Goal: Task Accomplishment & Management: Manage account settings

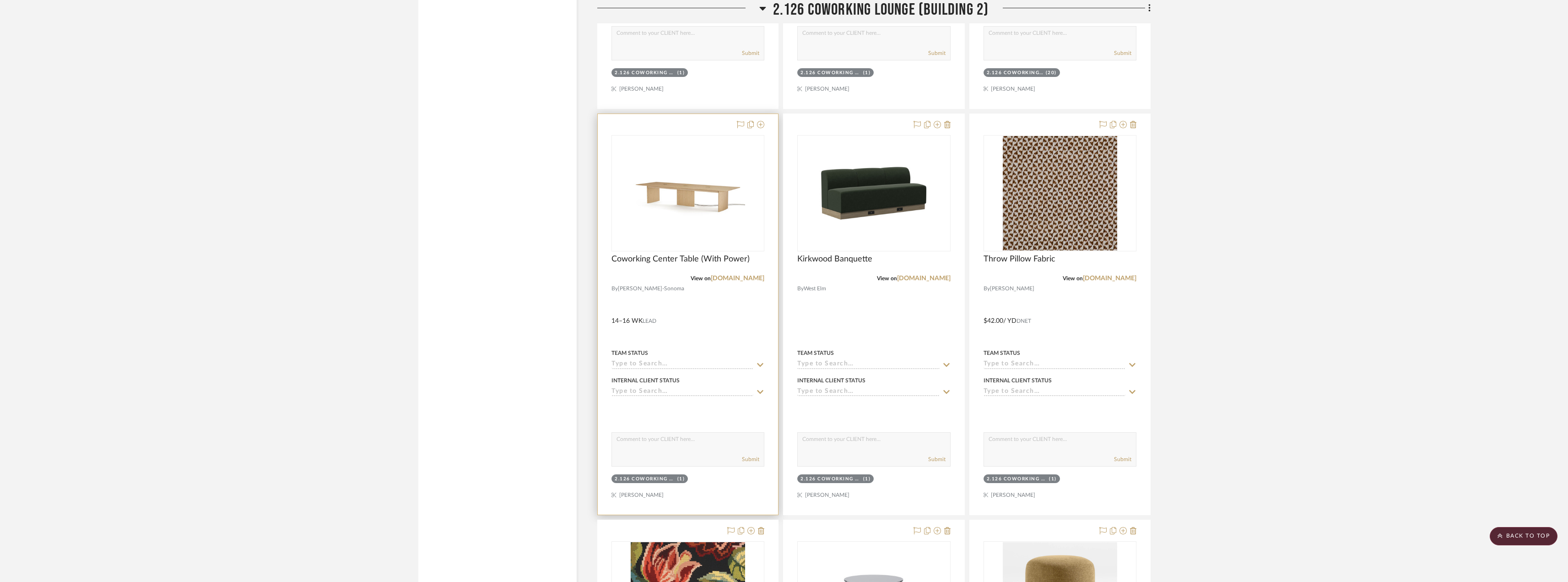
scroll to position [1465, 0]
click at [750, 179] on div "0" at bounding box center [687, 194] width 152 height 116
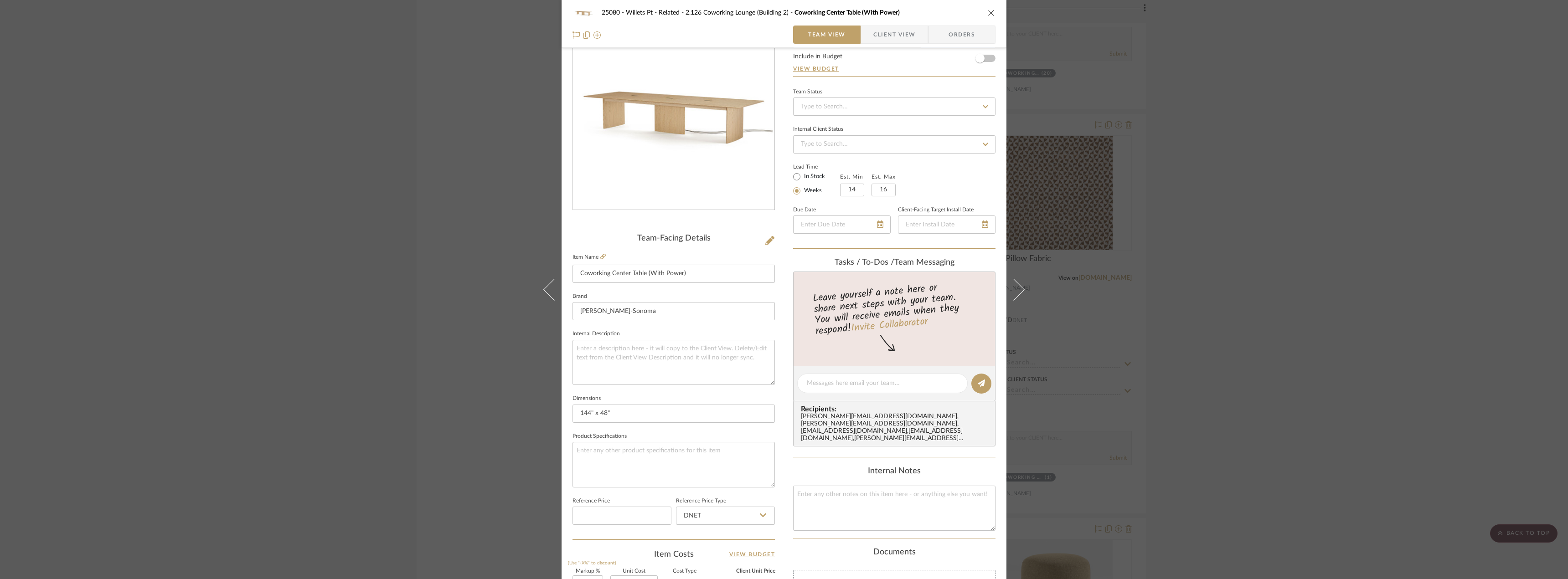
scroll to position [46, 0]
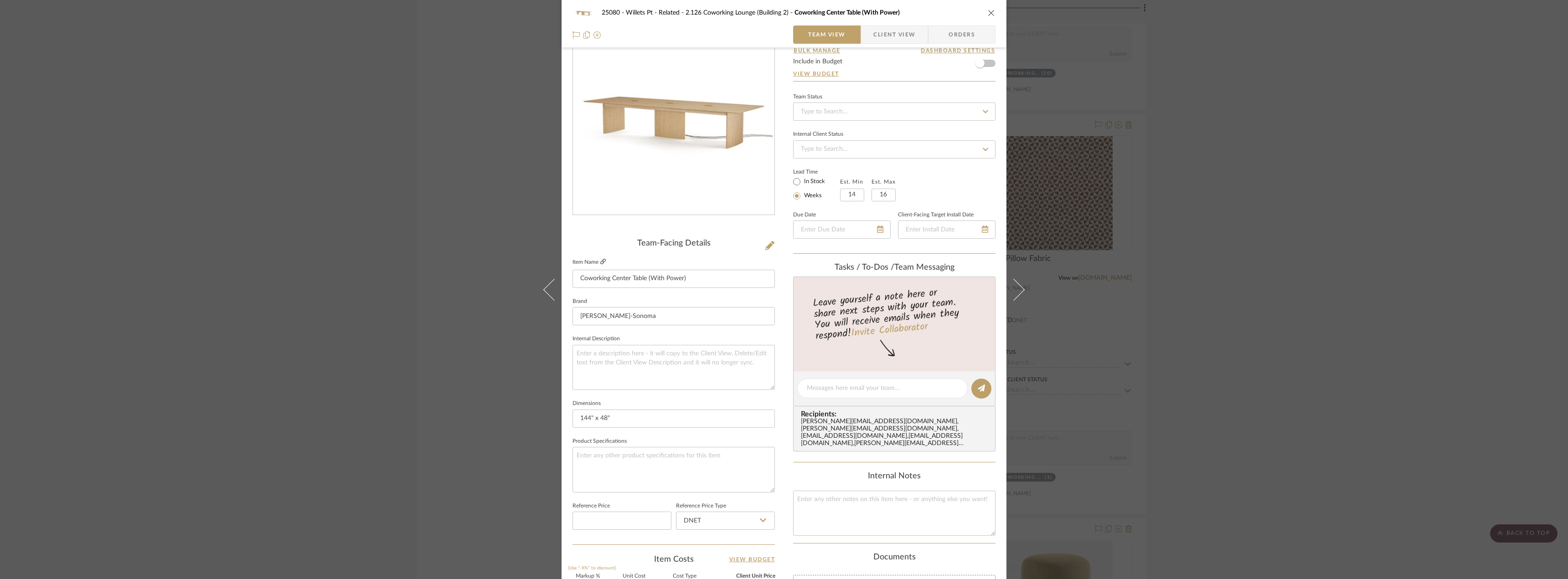
click at [600, 263] on icon at bounding box center [603, 261] width 5 height 5
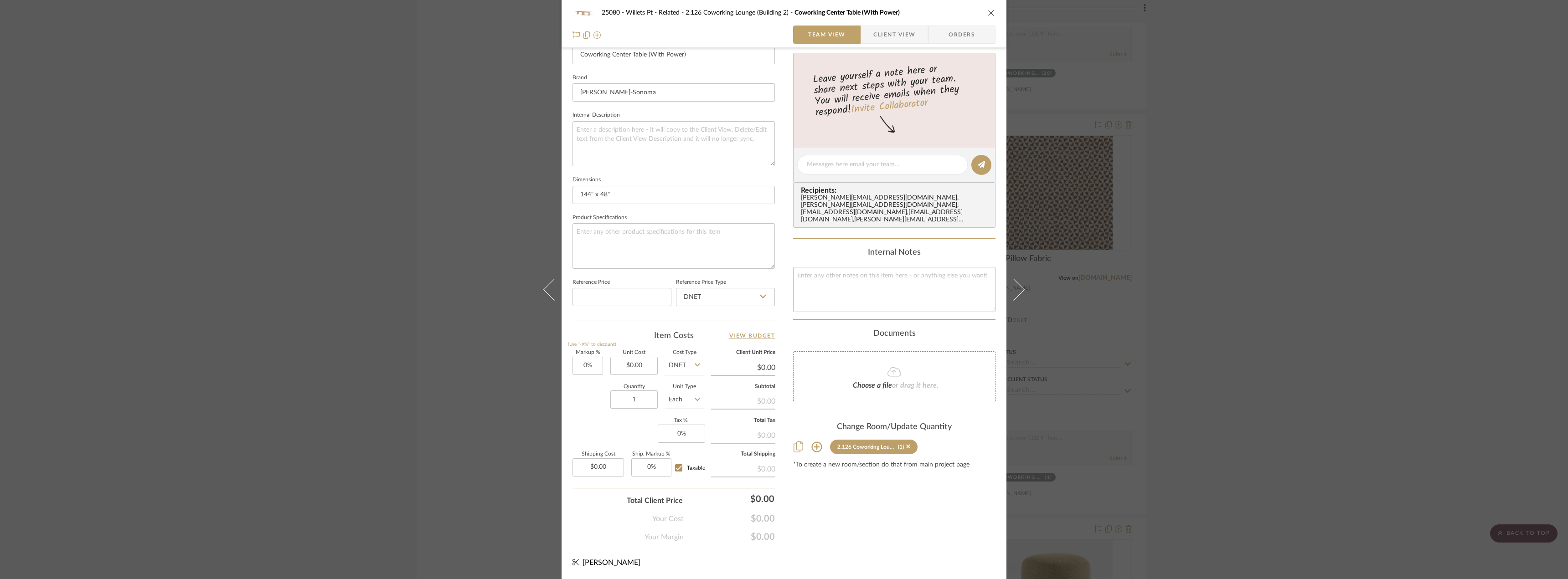
click at [876, 277] on textarea at bounding box center [894, 290] width 202 height 45
type textarea "a"
type textarea "ADA Compliant"
click at [803, 255] on div "Internal Notes" at bounding box center [894, 252] width 202 height 10
click at [1438, 162] on div "25080 - Willets Pt - Related 2.126 Coworking Lounge (Building 2) Coworking Cent…" at bounding box center [784, 290] width 1568 height 579
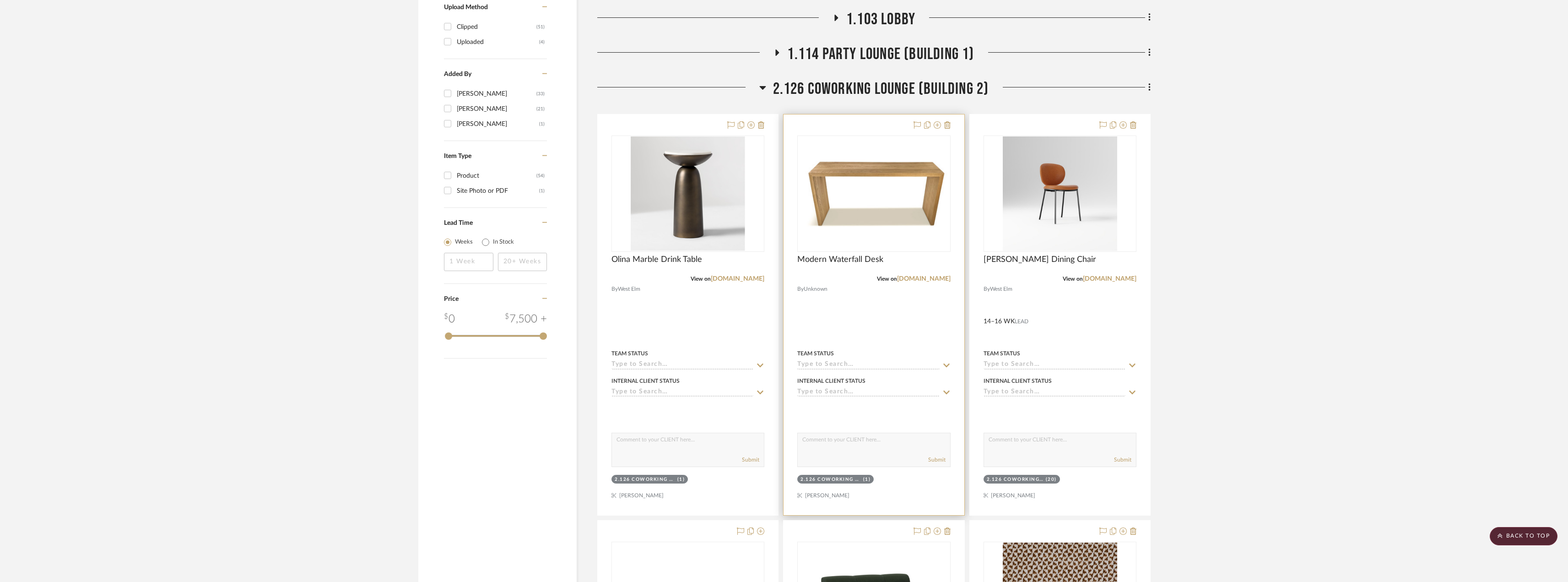
scroll to position [1007, 0]
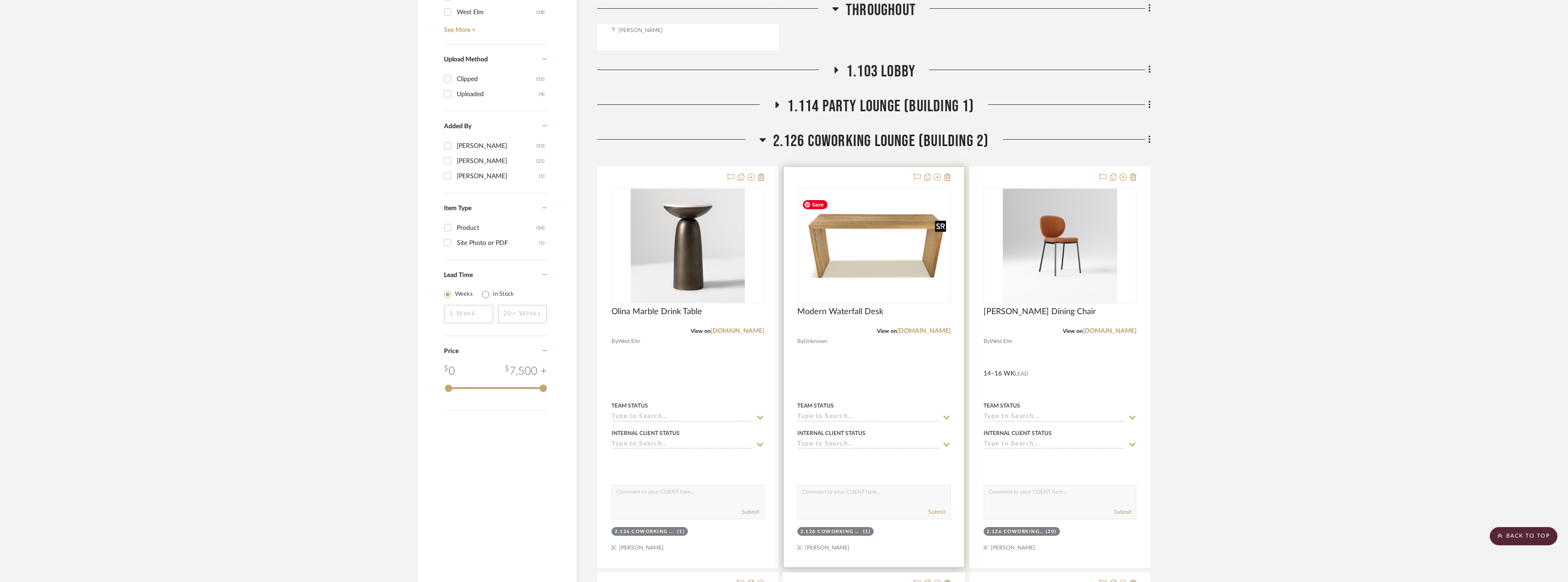
click at [877, 206] on img "0" at bounding box center [873, 246] width 151 height 101
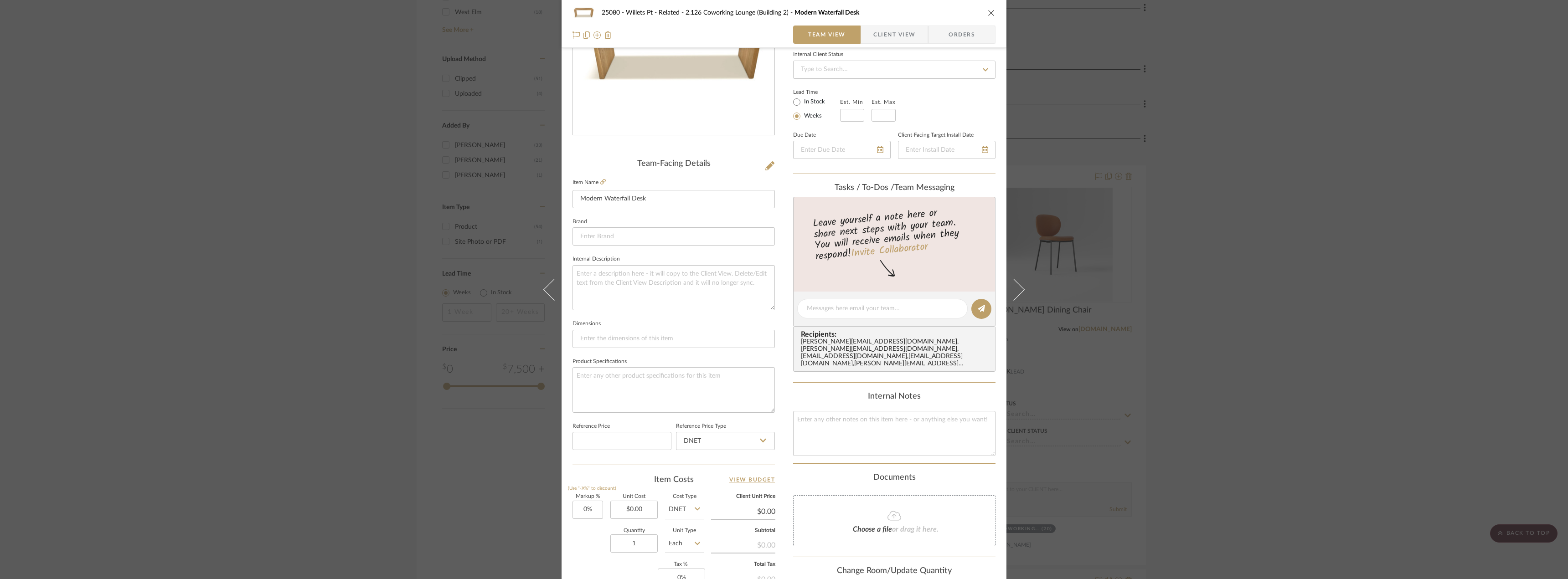
scroll to position [269, 0]
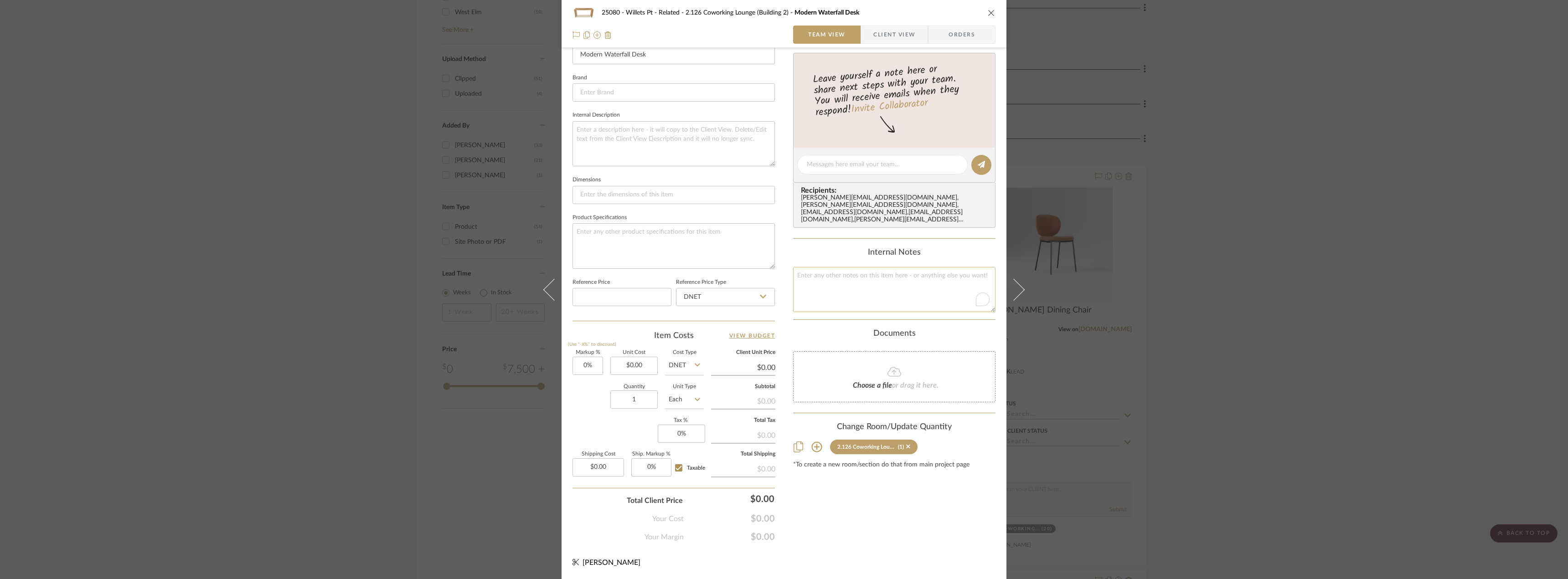
click at [856, 286] on textarea "To enrich screen reader interactions, please activate Accessibility in Grammarl…" at bounding box center [894, 290] width 202 height 45
type textarea "30" is ada"
click at [827, 274] on textarea "30" is ada" at bounding box center [894, 290] width 202 height 45
type textarea "30" H is ADA compliant"
drag, startPoint x: 1351, startPoint y: 2, endPoint x: 1233, endPoint y: 159, distance: 196.4
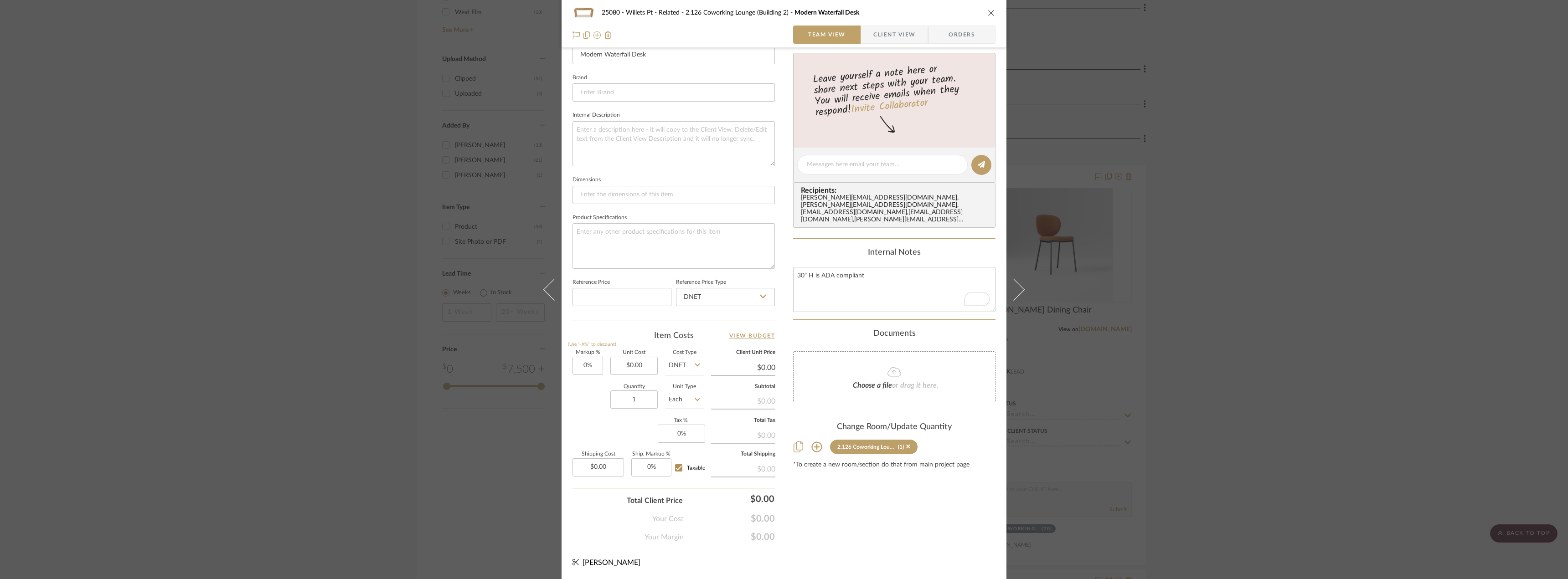
click at [1233, 159] on div "25080 - Willets Pt - Related 2.126 Coworking Lounge (Building 2) Modern Waterfa…" at bounding box center [784, 290] width 1568 height 579
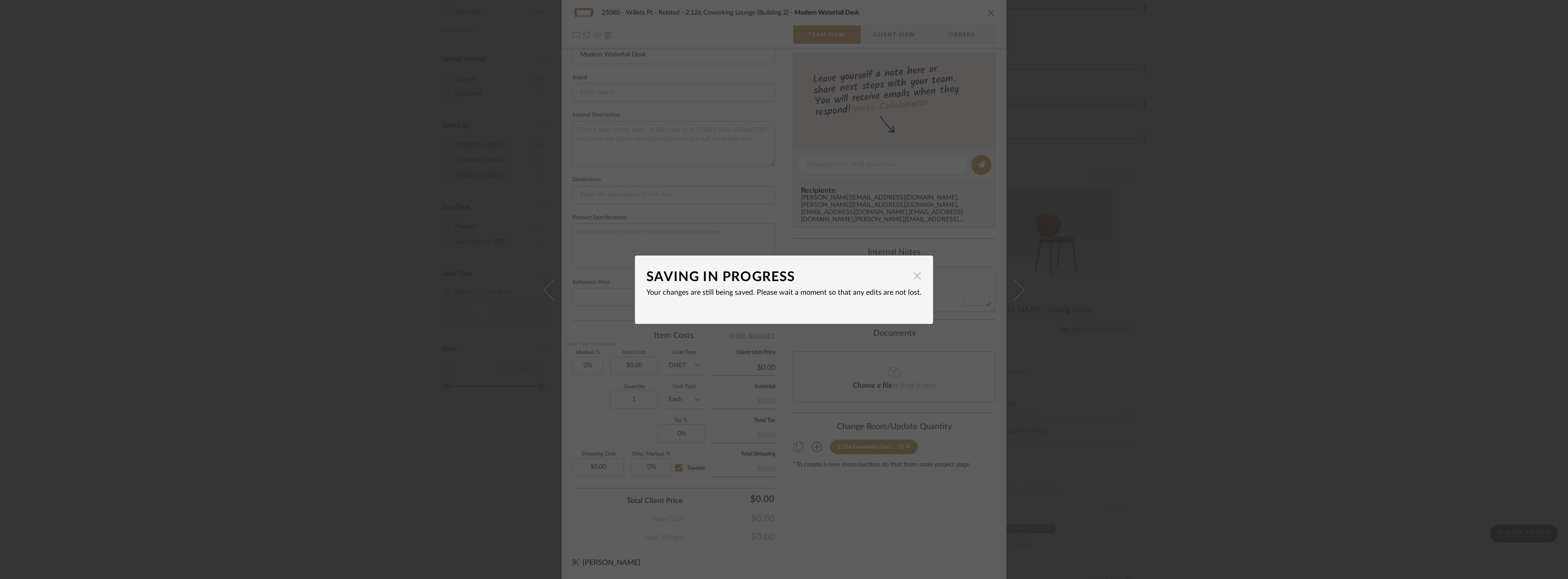
click at [913, 273] on span "button" at bounding box center [917, 276] width 18 height 18
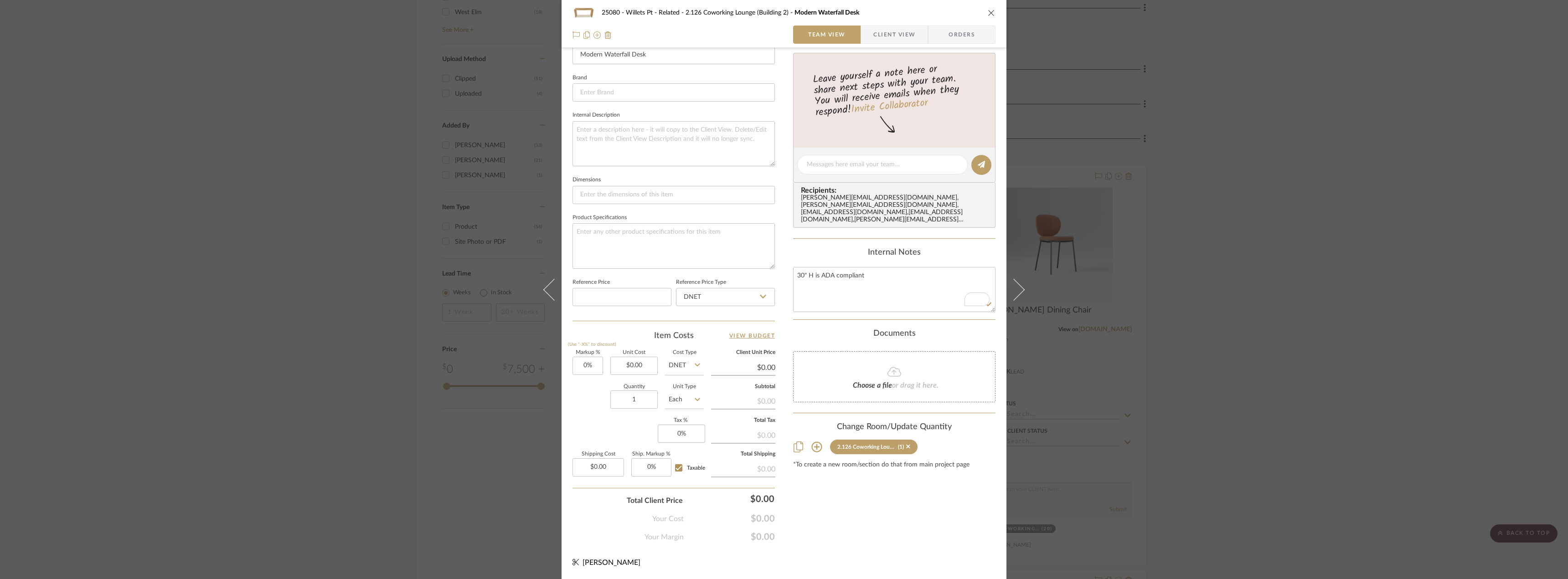
click at [1173, 218] on div "25080 - Willets Pt - Related 2.126 Coworking Lounge (Building 2) Modern Waterfa…" at bounding box center [784, 290] width 1568 height 579
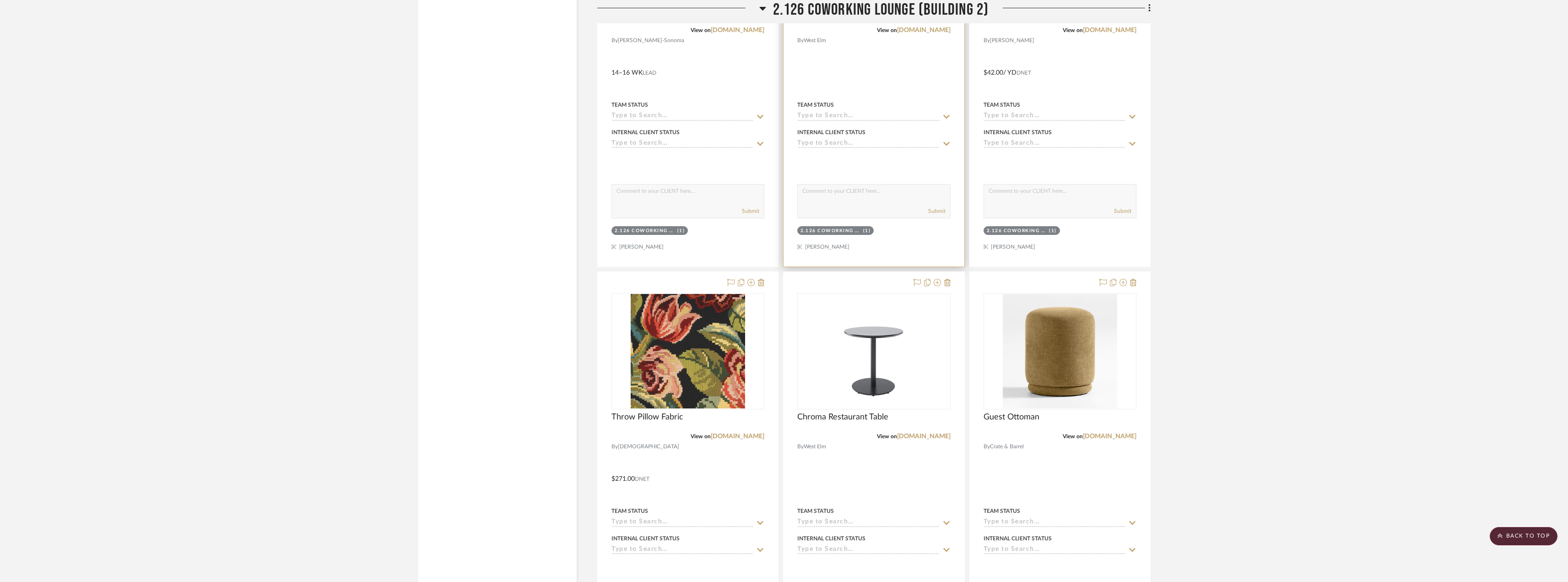
scroll to position [1831, 0]
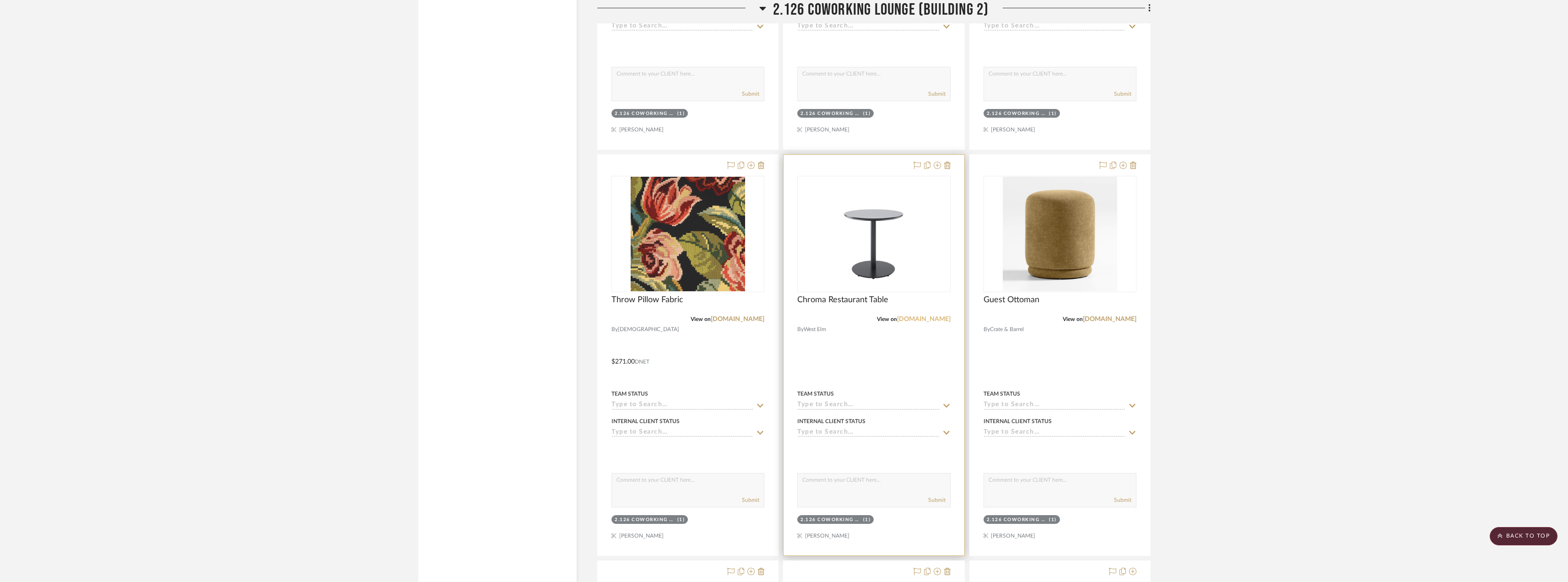
click at [919, 317] on link "[DOMAIN_NAME]" at bounding box center [924, 319] width 54 height 6
click at [876, 268] on img "0" at bounding box center [873, 234] width 114 height 114
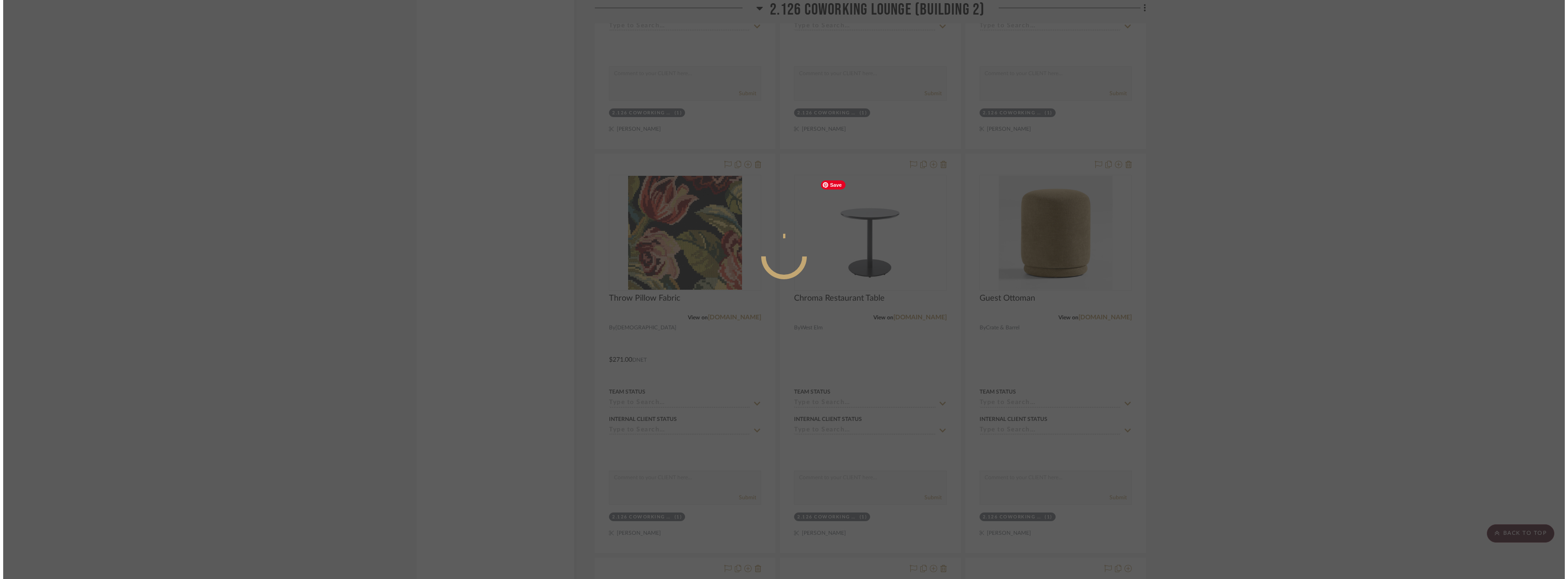
scroll to position [0, 0]
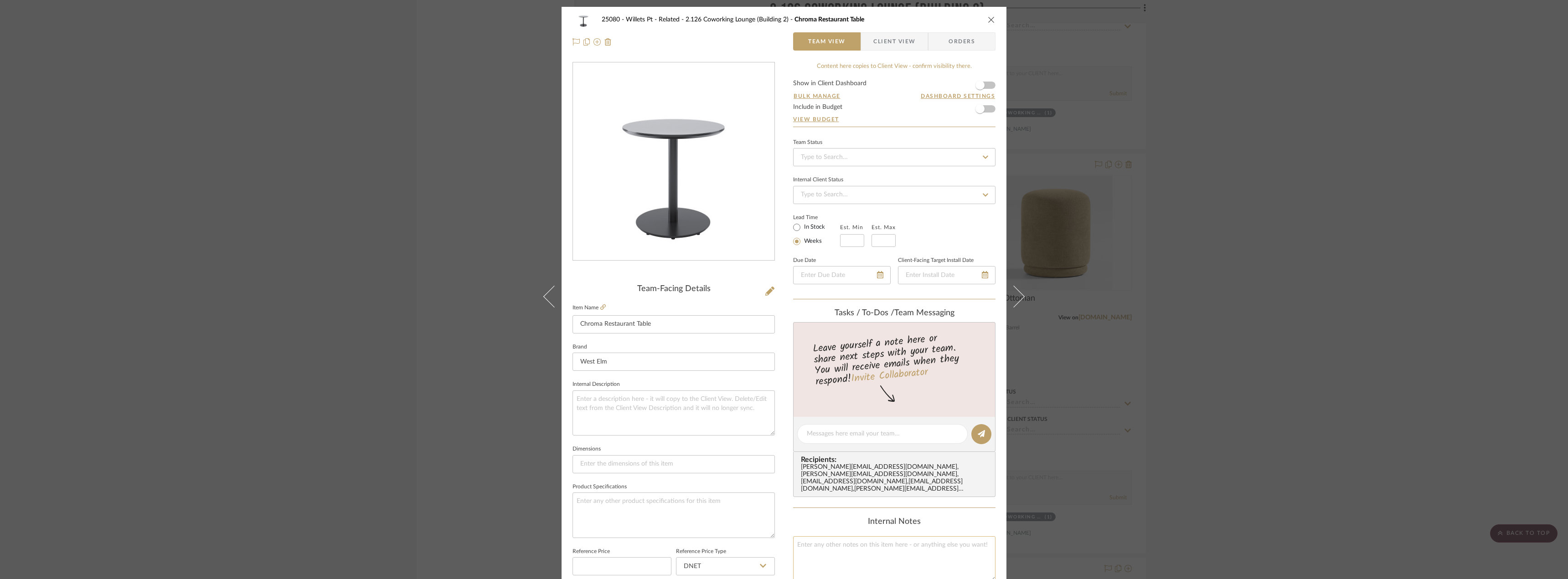
click at [839, 553] on textarea at bounding box center [894, 558] width 202 height 45
type textarea "ADA Compliant"
click at [1426, 292] on div "25080 - Willets Pt - Related 2.126 Coworking Lounge (Building 2) Chroma Restaur…" at bounding box center [784, 290] width 1568 height 579
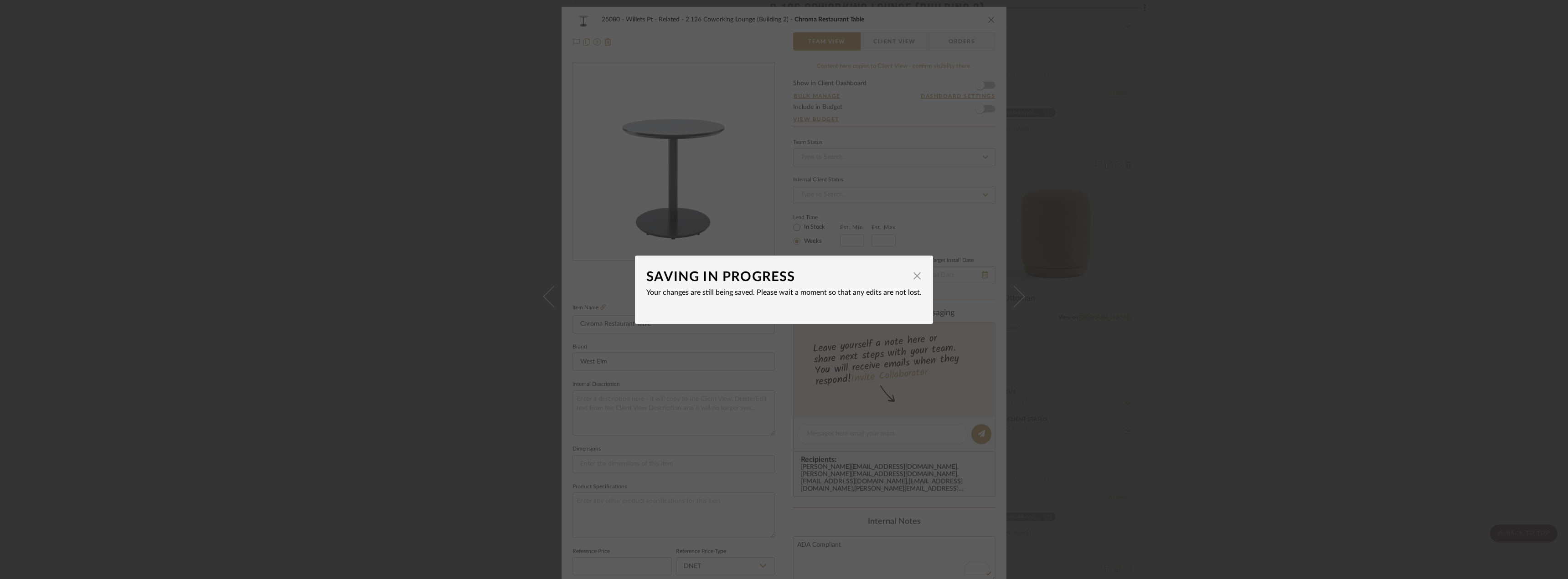
click at [878, 272] on div "SAVING IN PROGRESS" at bounding box center [777, 277] width 262 height 20
click at [915, 274] on span "button" at bounding box center [917, 276] width 18 height 18
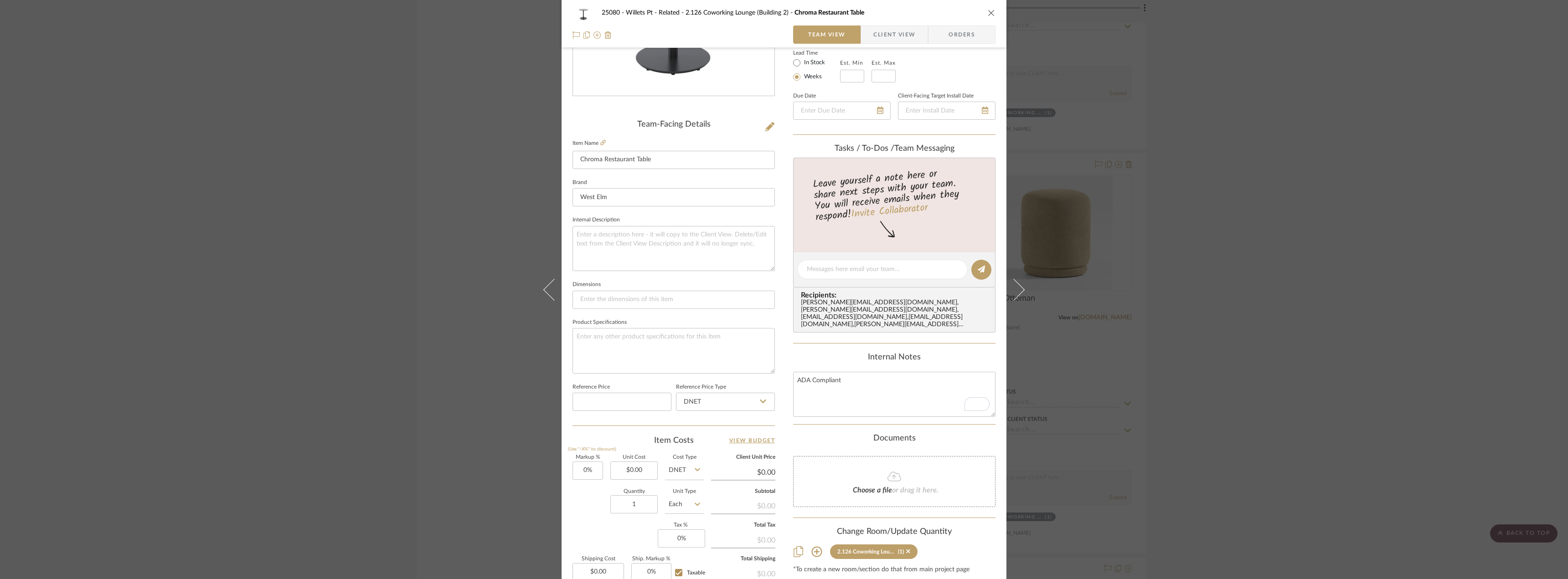
scroll to position [269, 0]
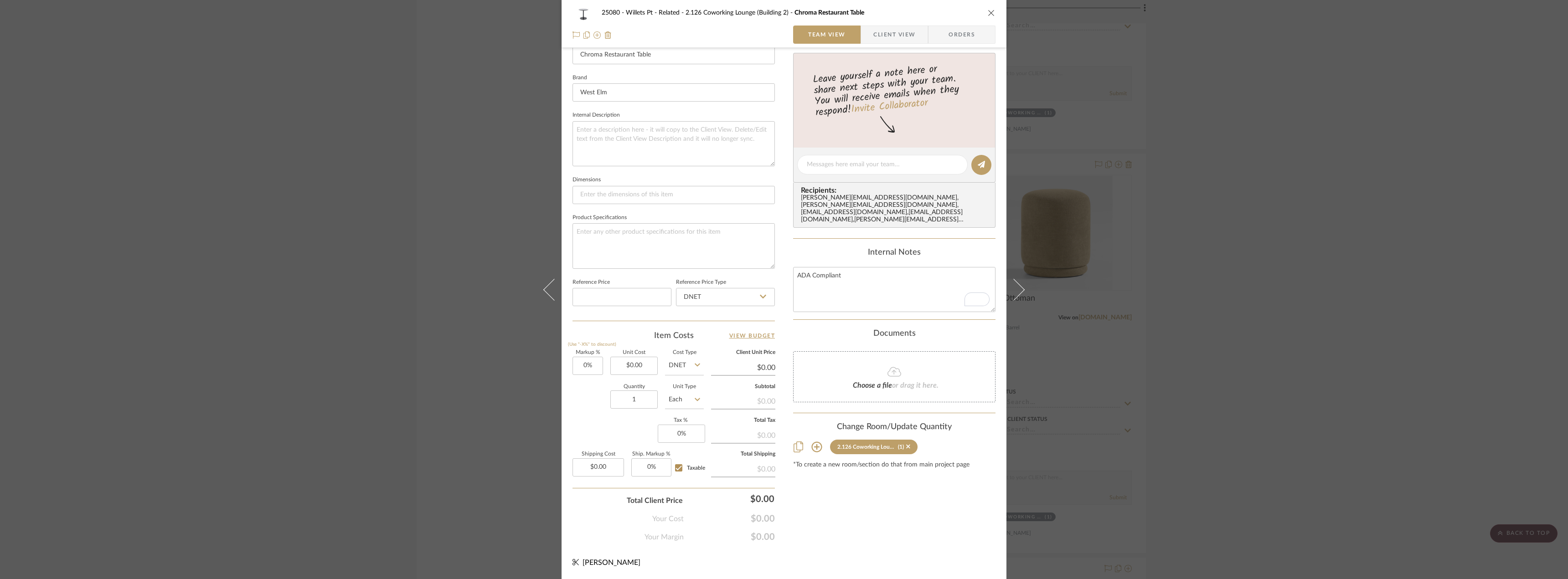
drag, startPoint x: 1440, startPoint y: 258, endPoint x: 1416, endPoint y: 257, distance: 24.0
click at [1432, 258] on div "25080 - Willets Pt - Related 2.126 Coworking Lounge (Building 2) Chroma Restaur…" at bounding box center [784, 290] width 1568 height 579
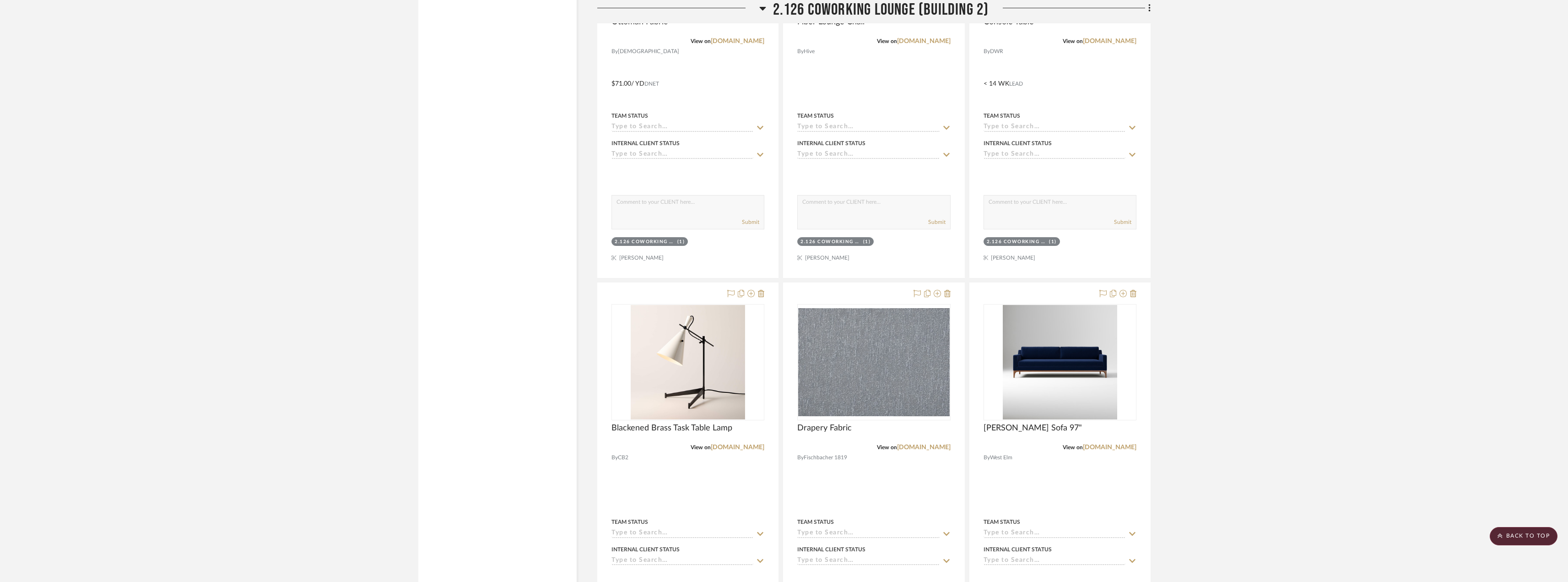
scroll to position [2701, 0]
